Goal: Navigation & Orientation: Find specific page/section

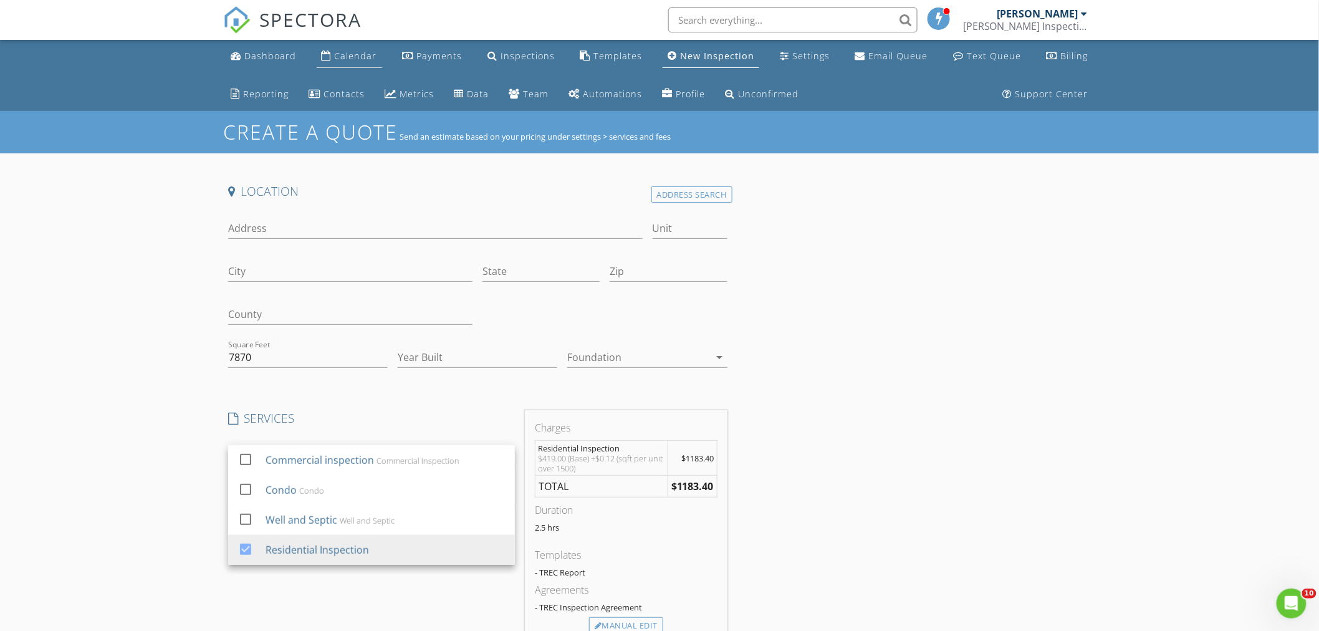
click at [349, 54] on div "Calendar" at bounding box center [356, 56] width 42 height 12
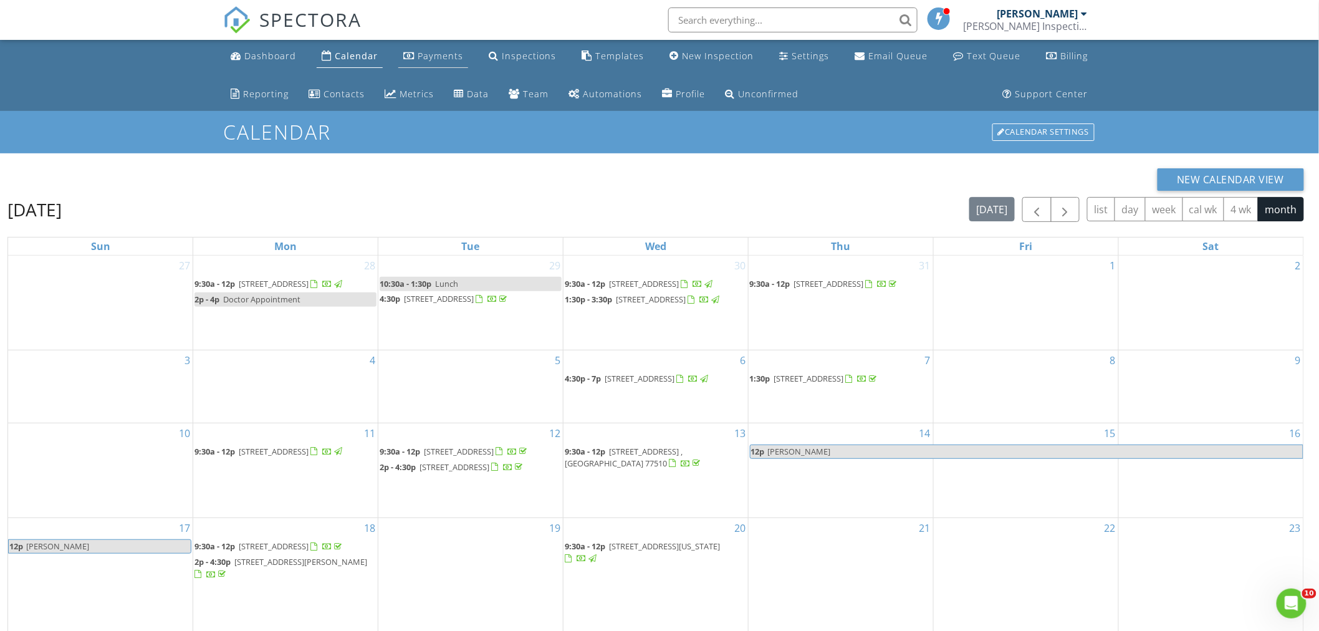
click at [435, 52] on div "Payments" at bounding box center [441, 56] width 46 height 12
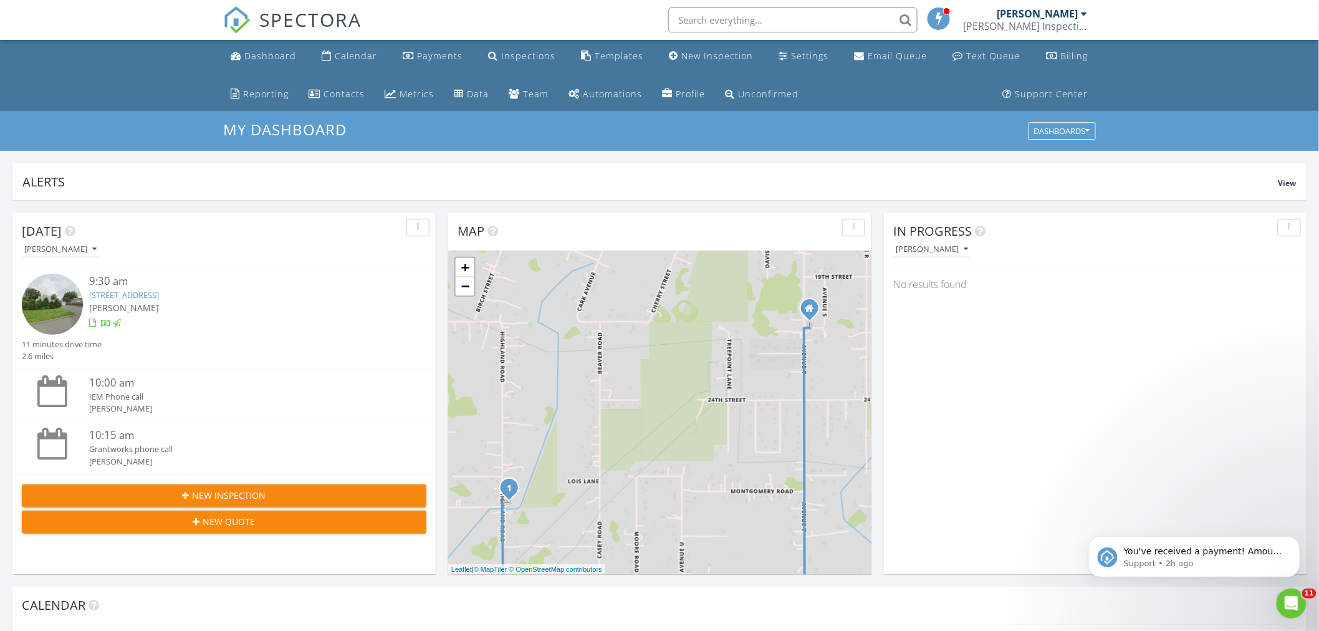
scroll to position [1156, 1342]
